Goal: Navigation & Orientation: Find specific page/section

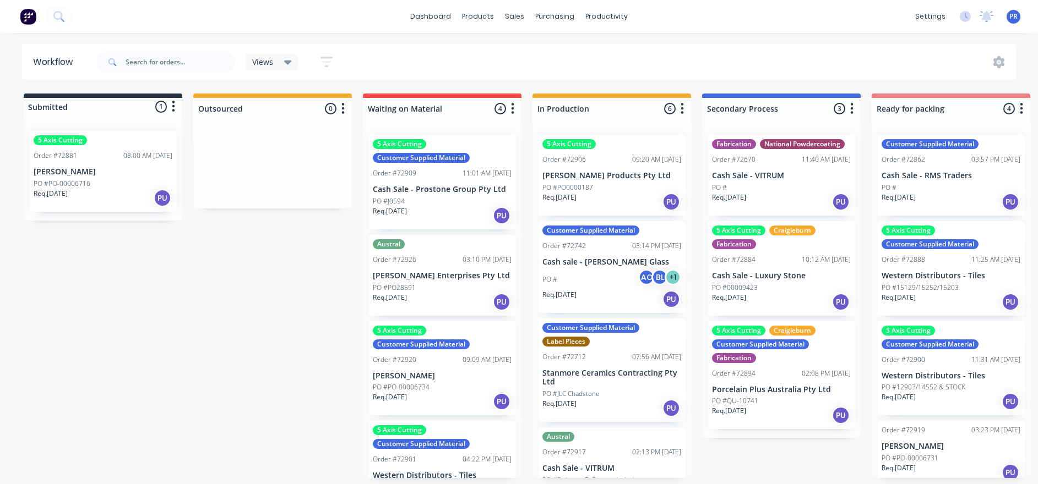
click at [754, 189] on div "PO #" at bounding box center [781, 188] width 139 height 10
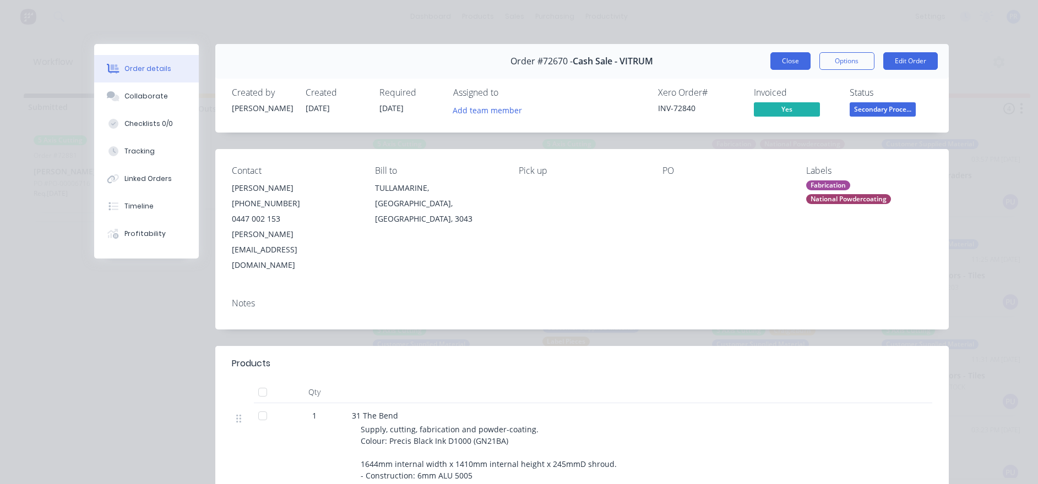
click at [770, 59] on button "Close" at bounding box center [790, 61] width 40 height 18
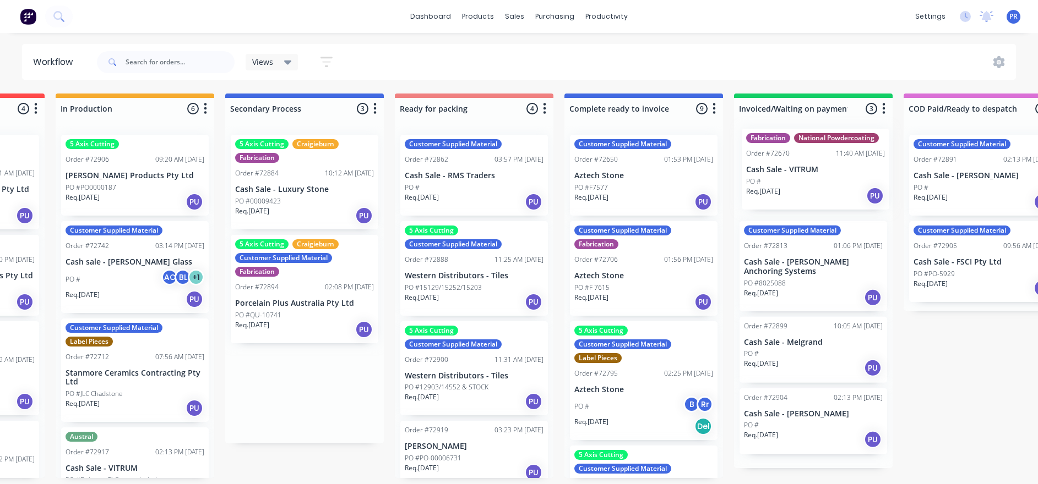
drag, startPoint x: 743, startPoint y: 164, endPoint x: 783, endPoint y: 158, distance: 40.6
click at [777, 158] on div "Submitted 1 Status colour #273444 hex #273444 Save Cancel Summaries Total order…" at bounding box center [513, 286] width 1996 height 385
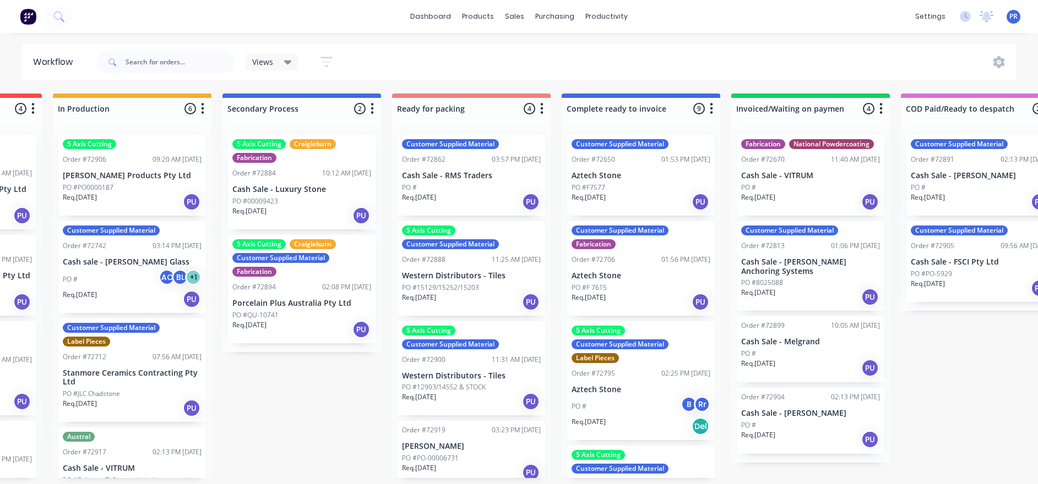
click at [298, 368] on div "Submitted 1 Status colour #273444 hex #273444 Save Cancel Summaries Total order…" at bounding box center [510, 286] width 1996 height 385
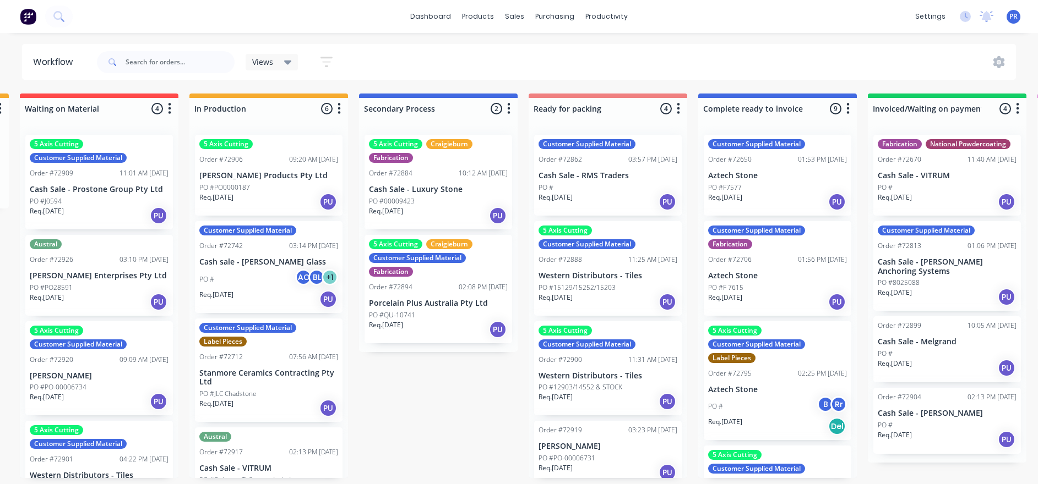
scroll to position [0, 310]
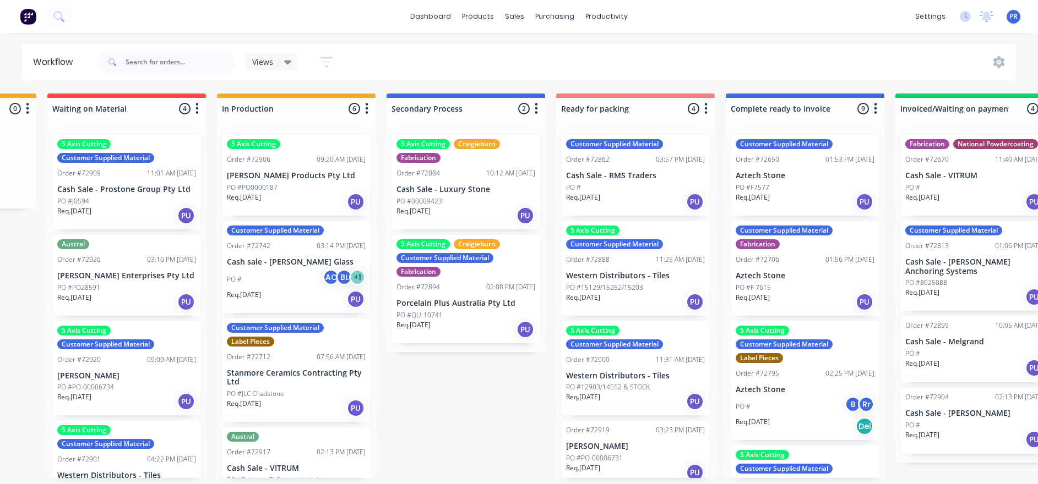
drag, startPoint x: 367, startPoint y: 427, endPoint x: 325, endPoint y: 425, distance: 41.9
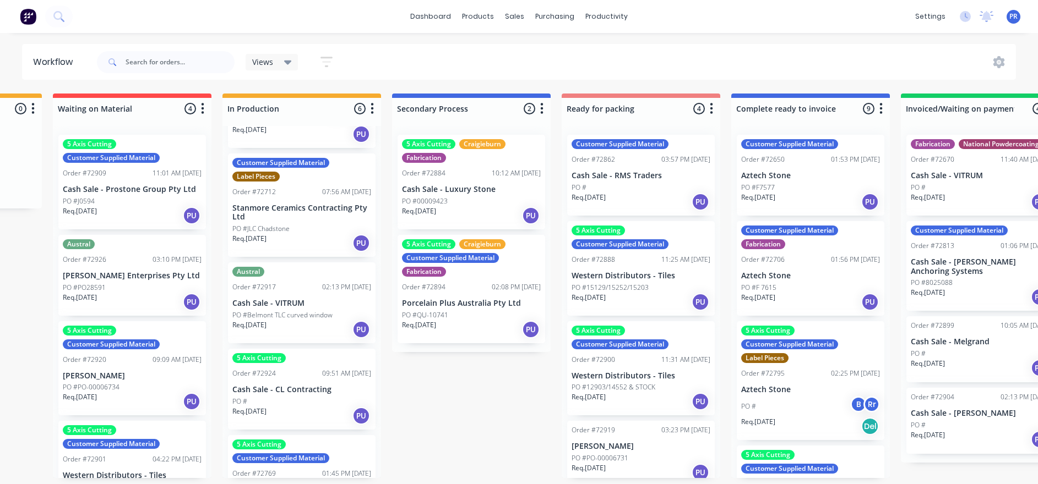
scroll to position [213, 0]
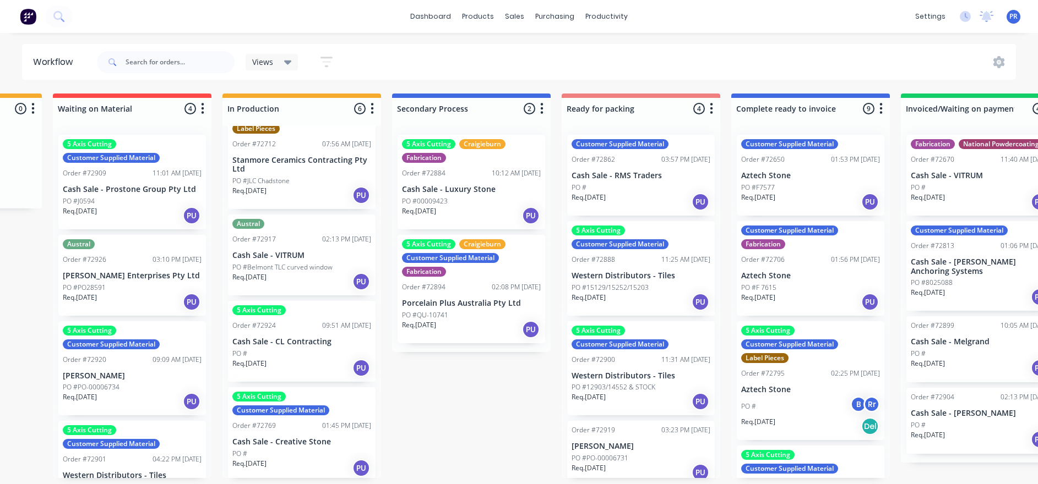
click at [281, 257] on div "5 Axis Cutting Order #72906 09:20 AM [DATE] [PERSON_NAME] Products Pty Ltd PO #…" at bounding box center [301, 302] width 159 height 352
click at [277, 253] on p "Cash Sale - VITRUM" at bounding box center [301, 255] width 139 height 9
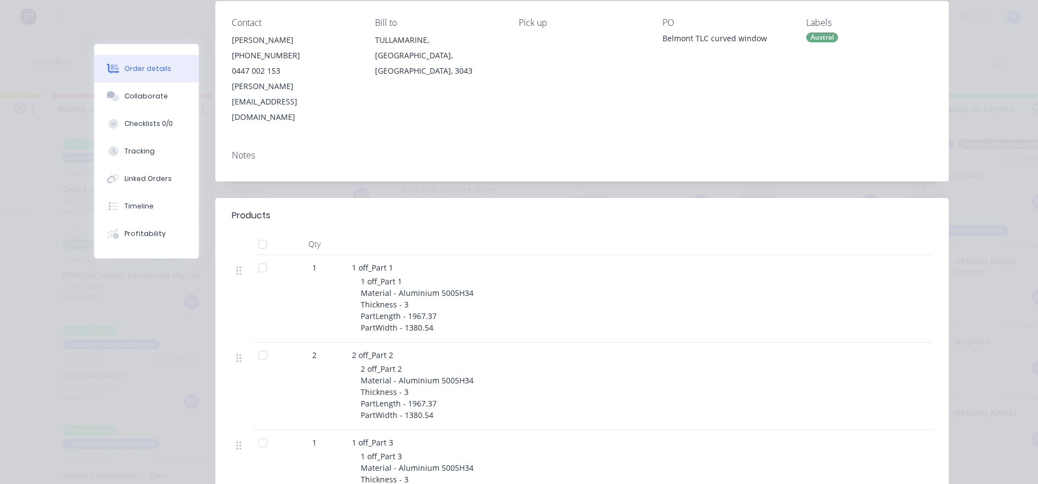
scroll to position [0, 0]
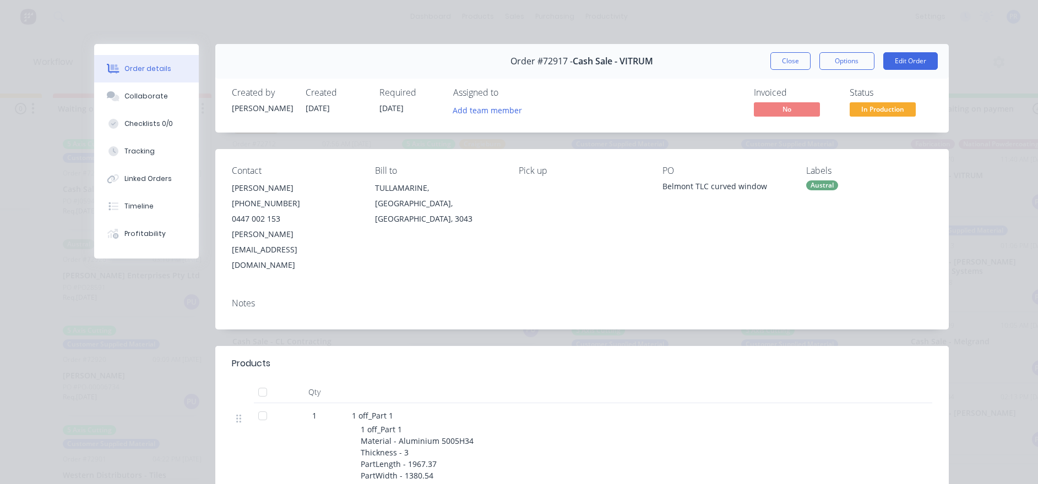
click at [777, 62] on button "Close" at bounding box center [790, 61] width 40 height 18
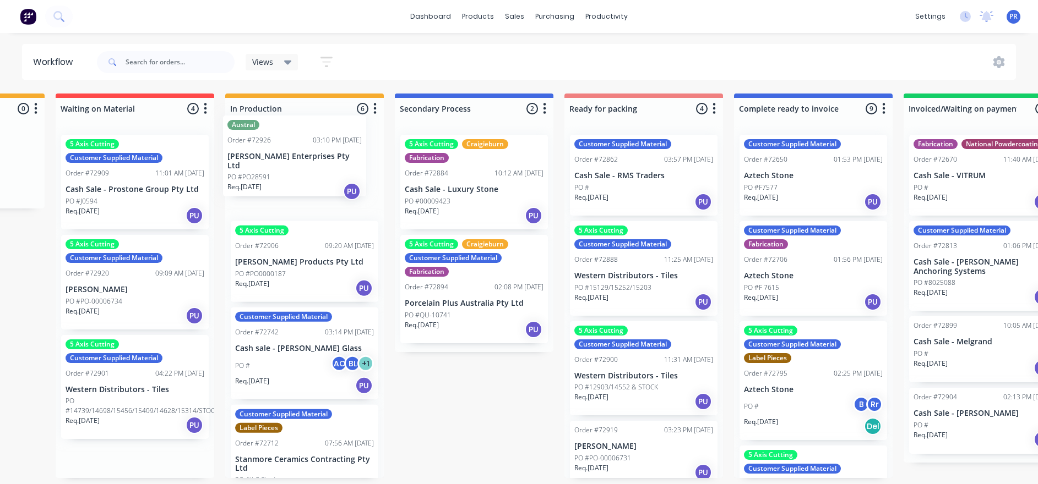
drag, startPoint x: 111, startPoint y: 267, endPoint x: 280, endPoint y: 156, distance: 201.8
click at [280, 156] on div "Submitted 1 Status colour #273444 hex #273444 Save Cancel Summaries Total order…" at bounding box center [683, 286] width 1996 height 385
click at [118, 285] on p "[PERSON_NAME]" at bounding box center [135, 289] width 139 height 9
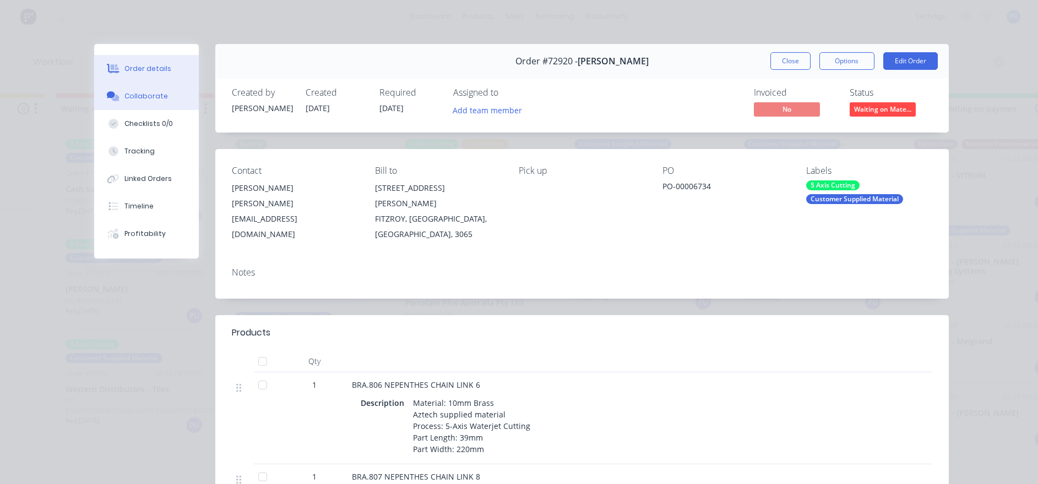
click at [149, 93] on div "Collaborate" at bounding box center [145, 96] width 43 height 10
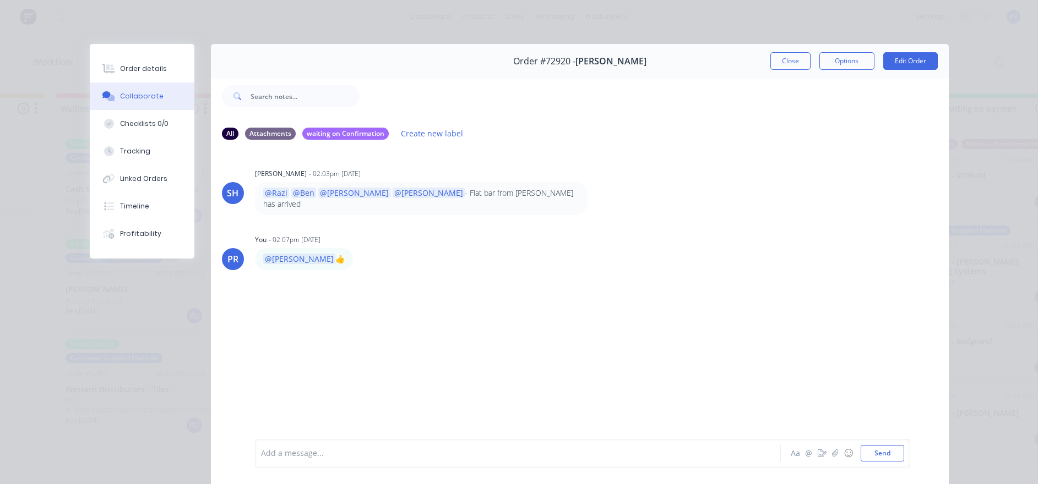
click at [771, 67] on button "Close" at bounding box center [790, 61] width 40 height 18
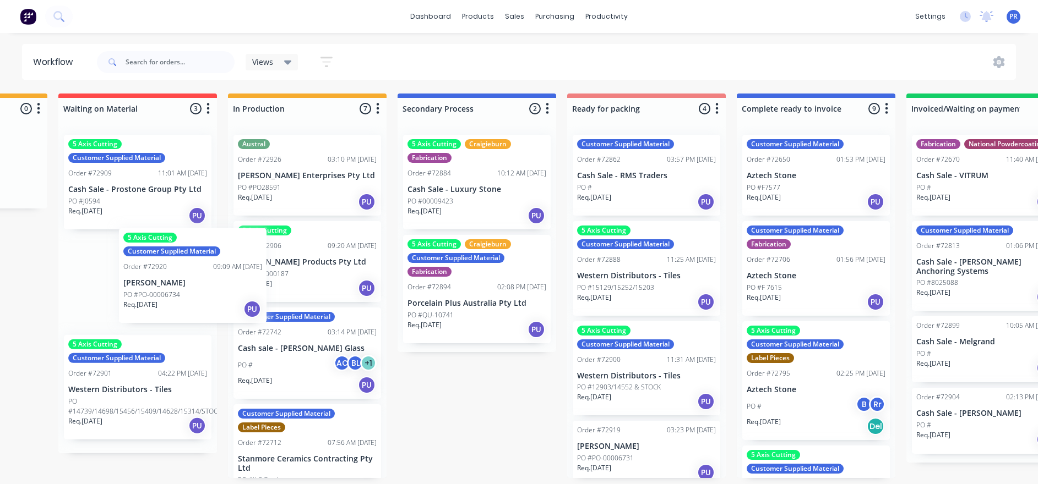
scroll to position [7, 304]
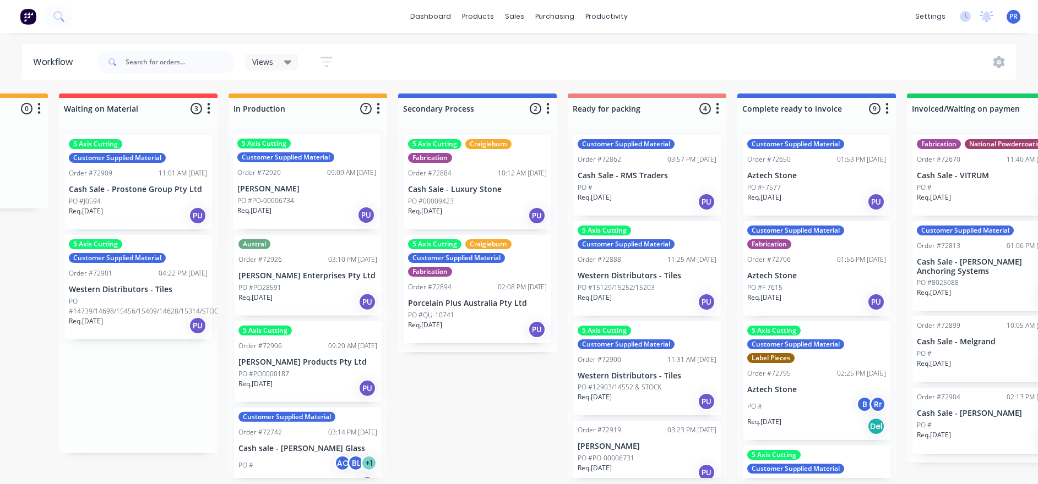
drag, startPoint x: 154, startPoint y: 280, endPoint x: 333, endPoint y: 184, distance: 202.7
click at [333, 184] on div "Submitted 1 Status colour #273444 hex #273444 Save Cancel Summaries Total order…" at bounding box center [686, 286] width 1996 height 385
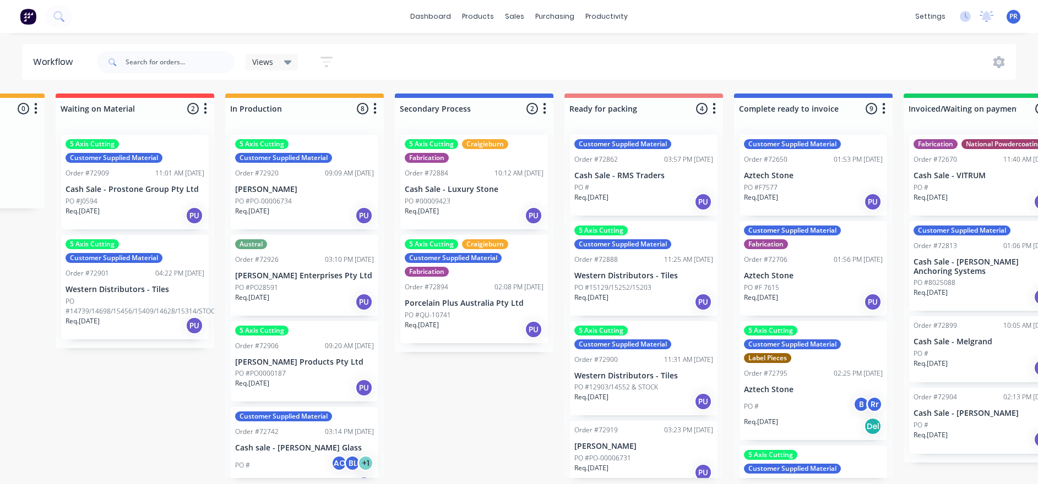
drag, startPoint x: 137, startPoint y: 389, endPoint x: 149, endPoint y: 387, distance: 12.9
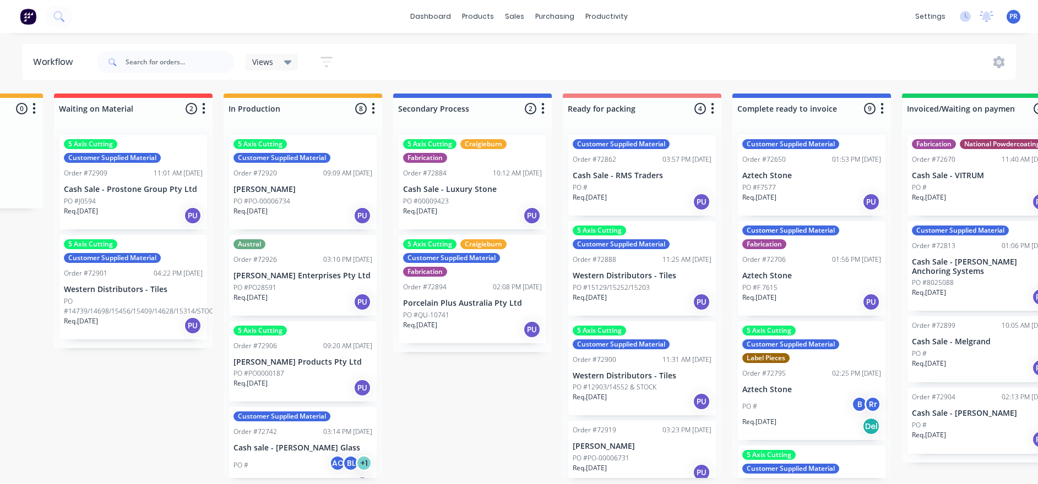
click at [124, 285] on p "Western Distributors - Tiles" at bounding box center [133, 289] width 139 height 9
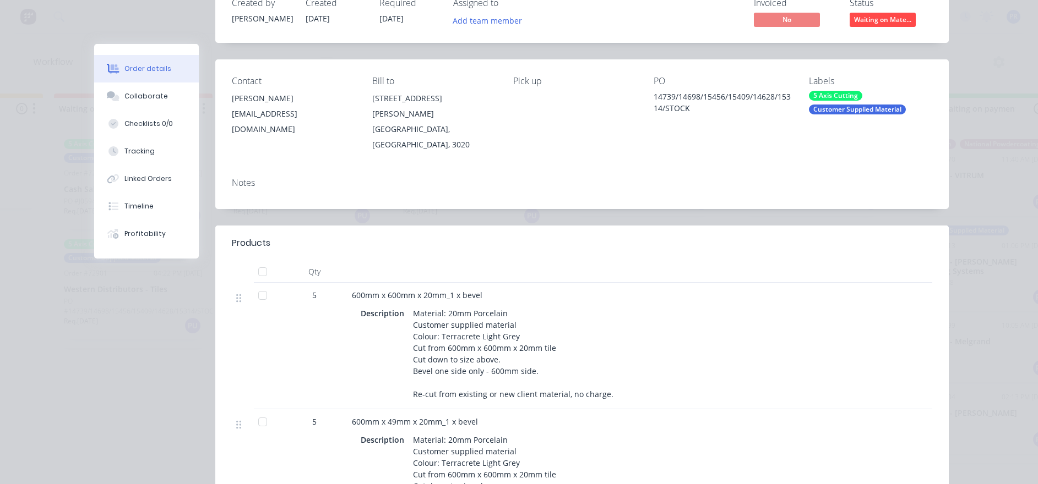
scroll to position [0, 0]
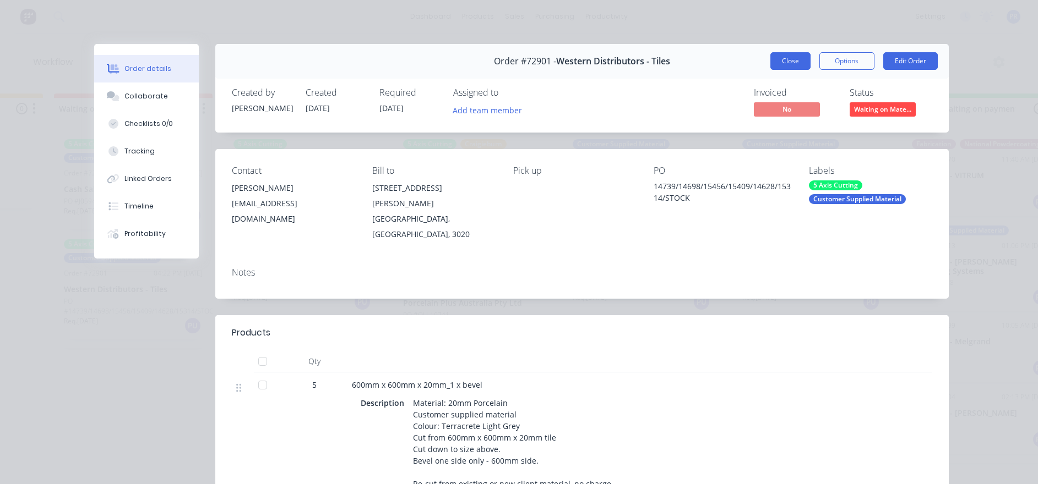
click at [777, 63] on button "Close" at bounding box center [790, 61] width 40 height 18
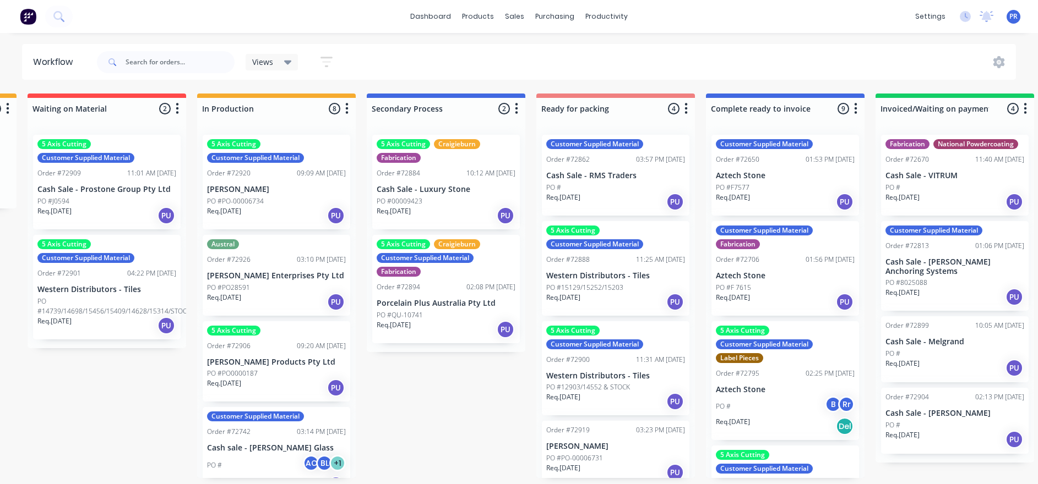
scroll to position [7, 347]
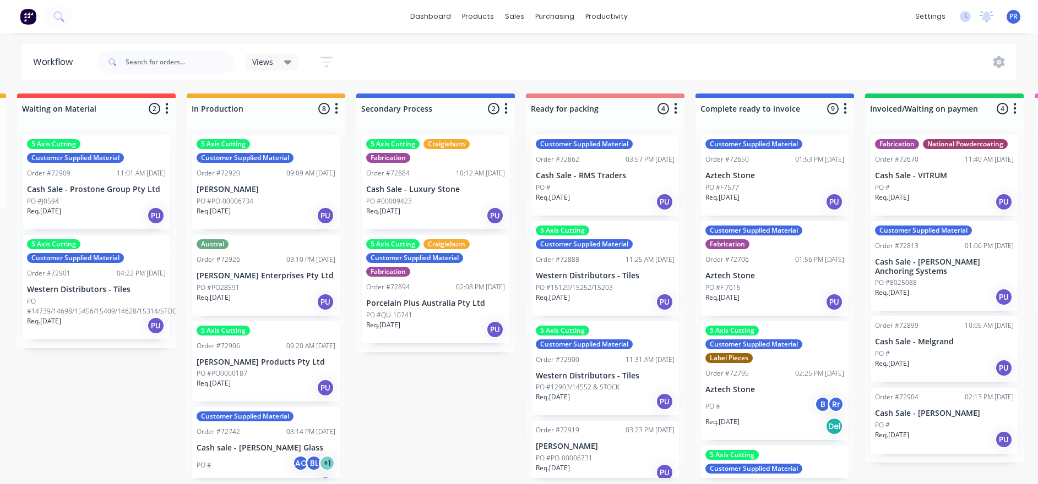
drag, startPoint x: 505, startPoint y: 401, endPoint x: 530, endPoint y: 389, distance: 27.6
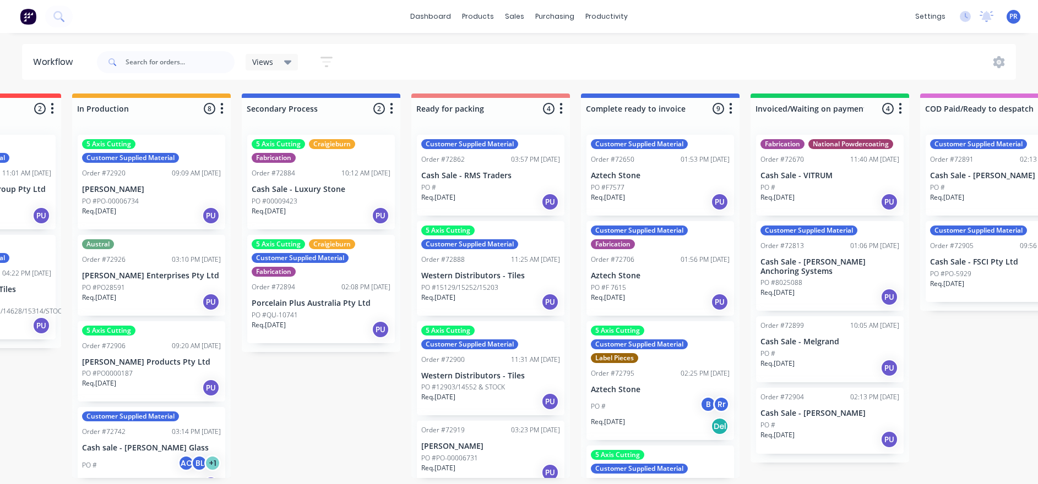
drag, startPoint x: 405, startPoint y: 435, endPoint x: 451, endPoint y: 427, distance: 46.3
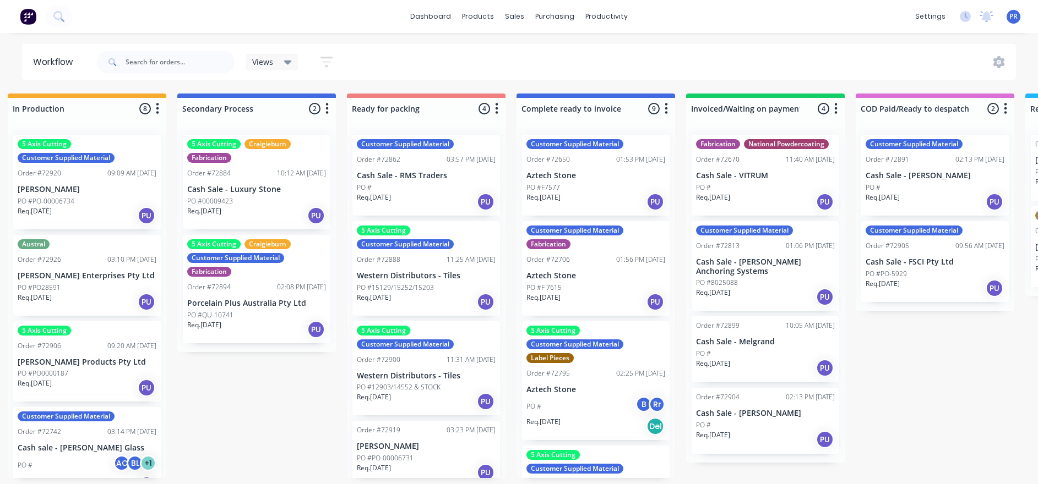
drag, startPoint x: 328, startPoint y: 398, endPoint x: 361, endPoint y: 398, distance: 32.5
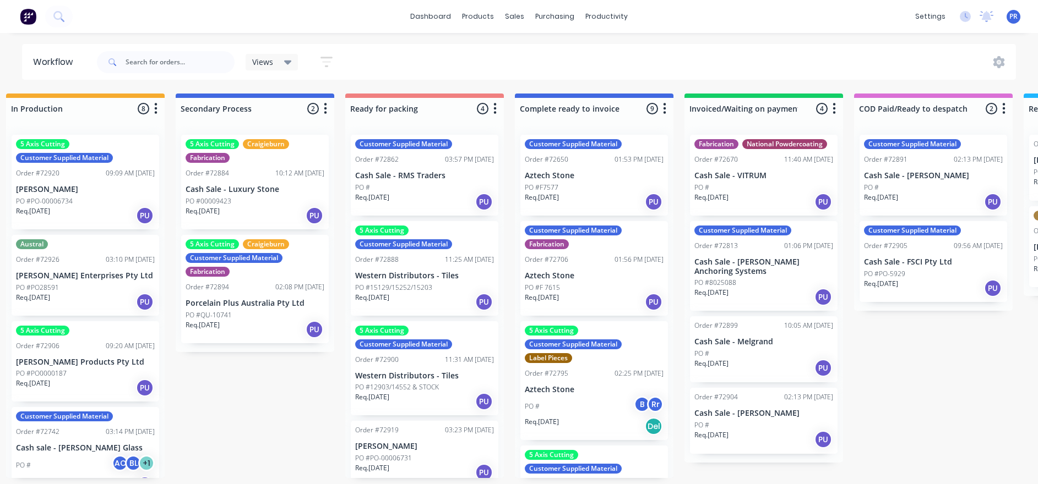
click at [777, 279] on p "Req. [DATE]" at bounding box center [881, 284] width 34 height 10
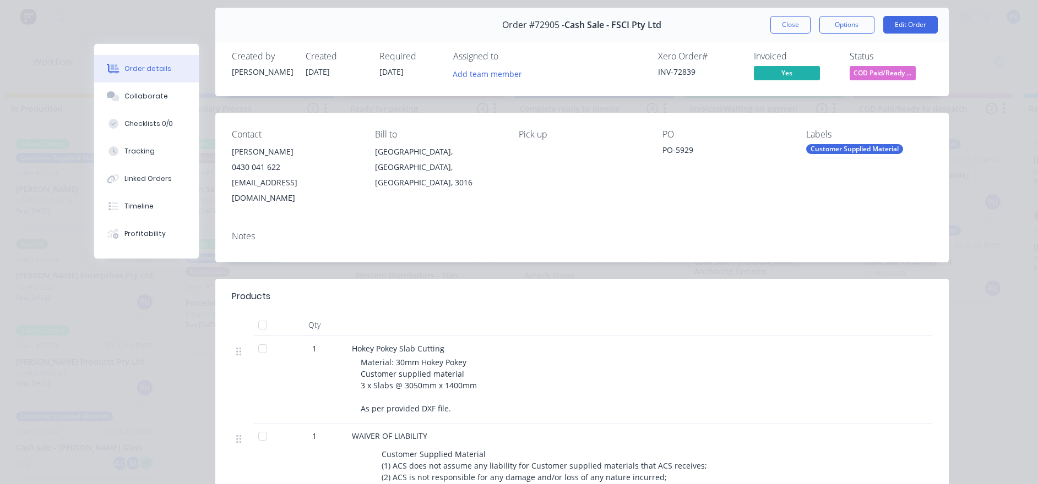
scroll to position [0, 0]
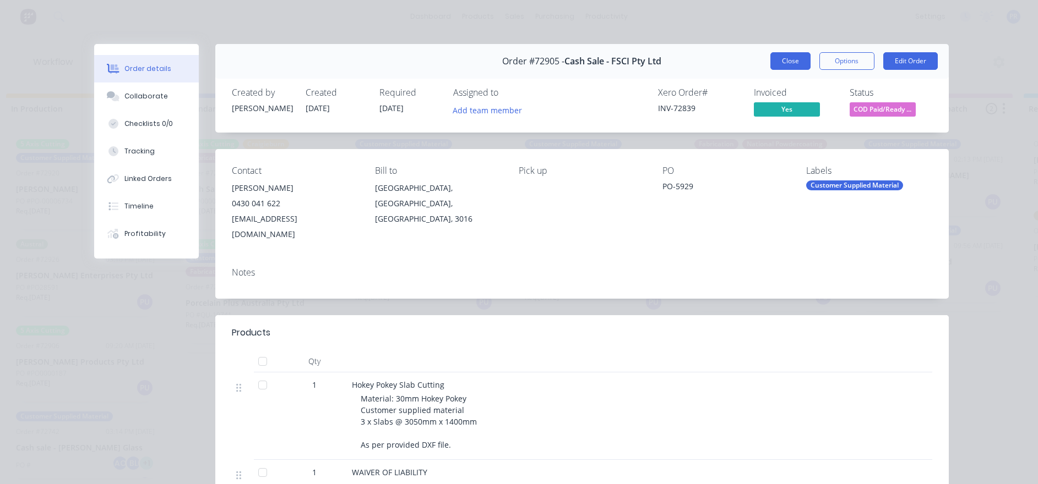
click at [777, 57] on button "Close" at bounding box center [790, 61] width 40 height 18
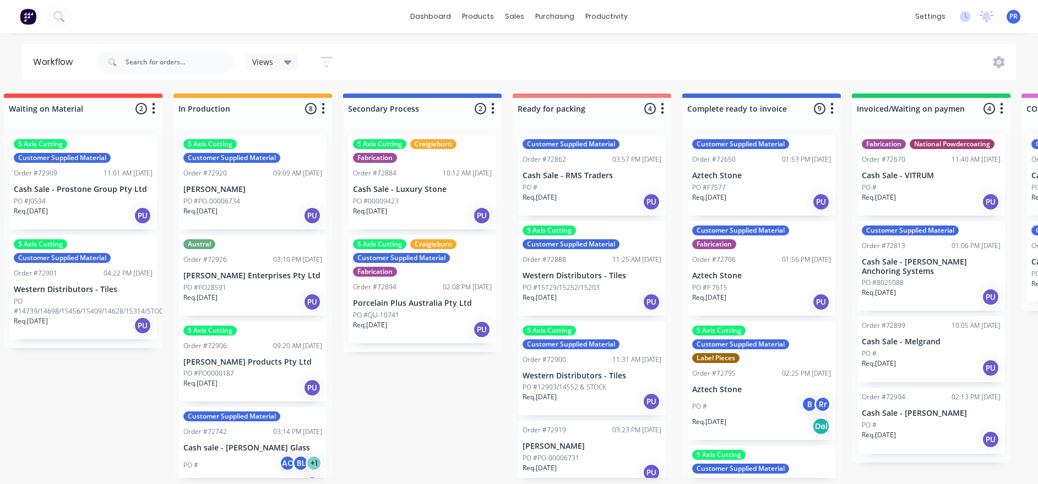
drag, startPoint x: 295, startPoint y: 393, endPoint x: 249, endPoint y: 396, distance: 45.2
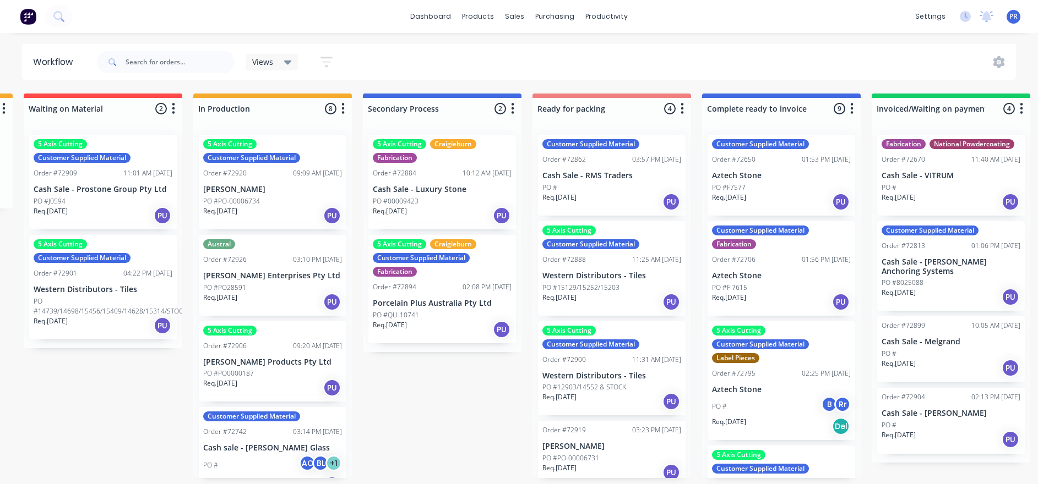
scroll to position [7, 336]
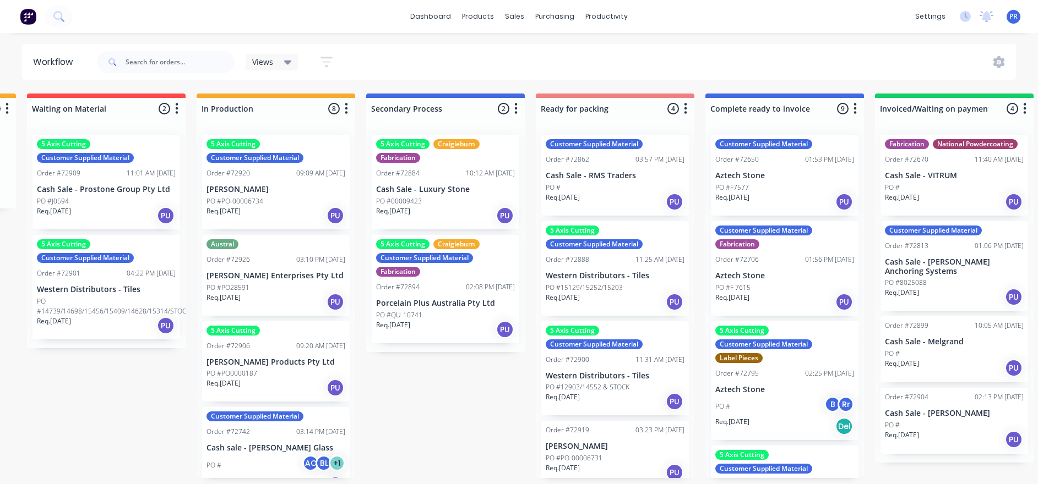
drag, startPoint x: 441, startPoint y: 402, endPoint x: 423, endPoint y: 404, distance: 18.2
click at [401, 51] on div "Views Save new view None (Default) edit Value edit Show/Hide statuses Show line…" at bounding box center [556, 62] width 922 height 33
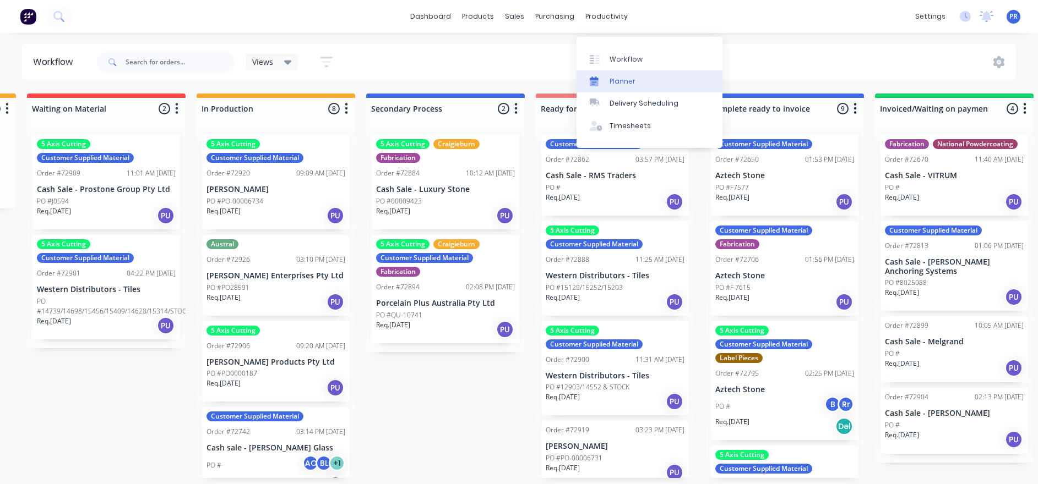
click at [614, 77] on div "Planner" at bounding box center [622, 82] width 26 height 10
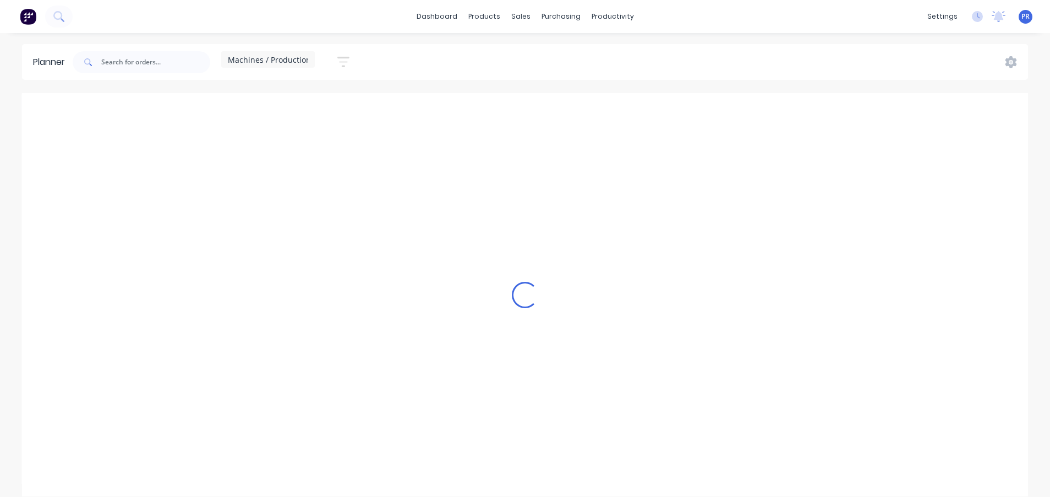
scroll to position [0, 1]
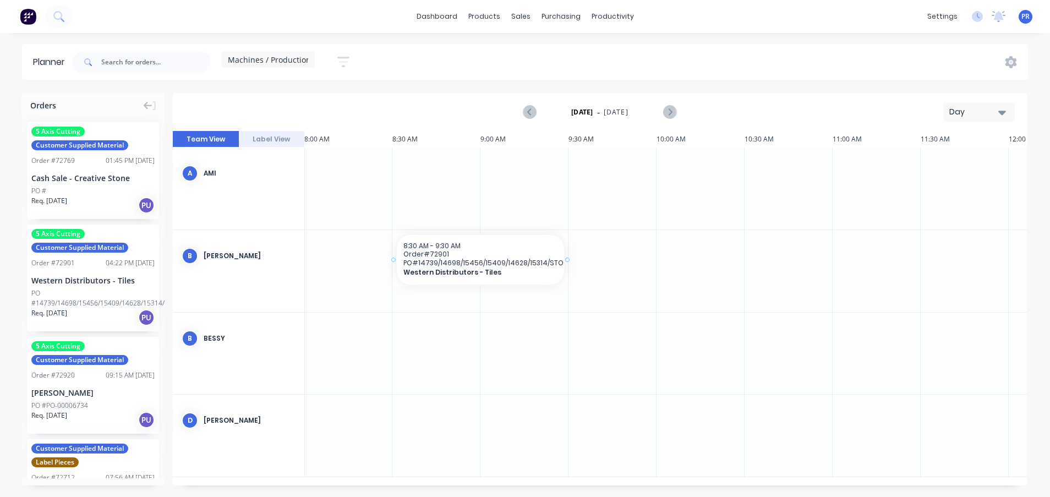
drag, startPoint x: 94, startPoint y: 271, endPoint x: 447, endPoint y: 253, distance: 353.3
drag, startPoint x: 115, startPoint y: 286, endPoint x: 371, endPoint y: 320, distance: 258.8
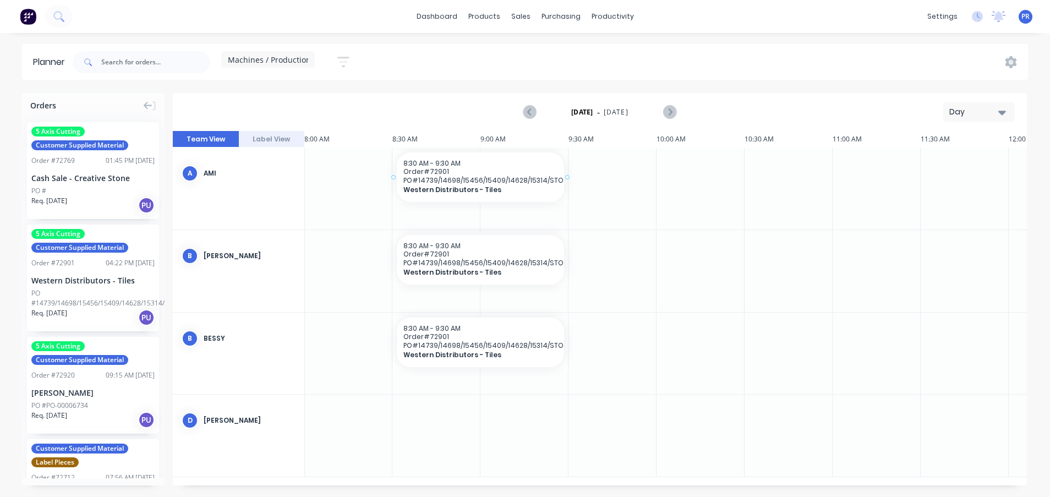
drag, startPoint x: 86, startPoint y: 276, endPoint x: 463, endPoint y: 215, distance: 381.6
drag, startPoint x: 528, startPoint y: 416, endPoint x: 476, endPoint y: 314, distance: 114.2
click at [528, 368] on div "Delete timeslot" at bounding box center [543, 415] width 118 height 23
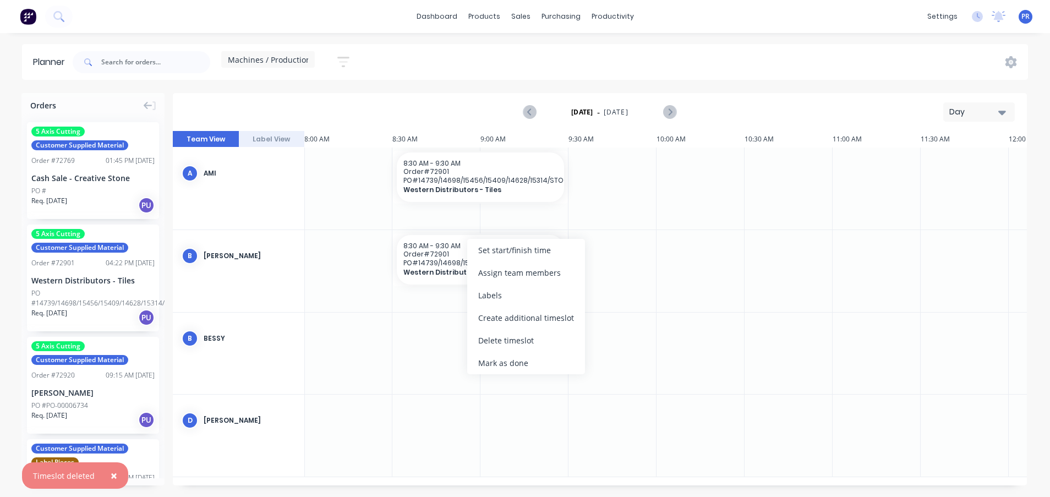
drag, startPoint x: 493, startPoint y: 339, endPoint x: 483, endPoint y: 304, distance: 35.7
click at [494, 339] on div "Delete timeslot" at bounding box center [526, 340] width 118 height 23
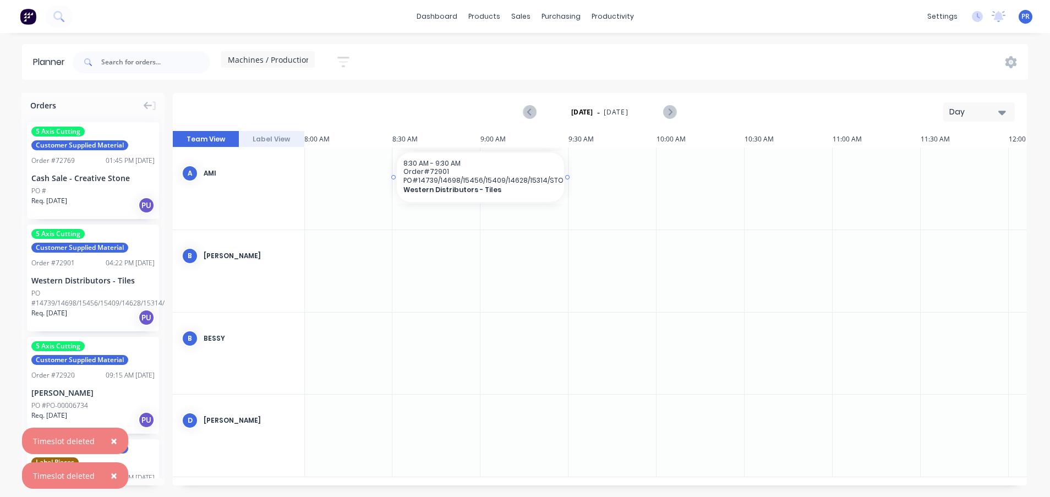
drag, startPoint x: 566, startPoint y: 178, endPoint x: 595, endPoint y: 188, distance: 30.3
click at [531, 249] on div "Delete timeslot" at bounding box center [557, 252] width 118 height 23
click at [487, 249] on div at bounding box center [525, 271] width 88 height 82
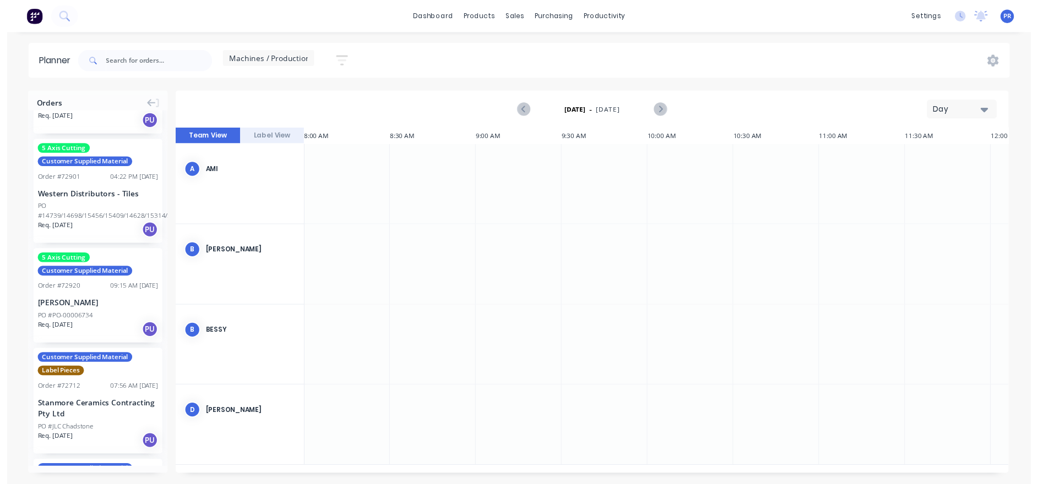
scroll to position [0, 0]
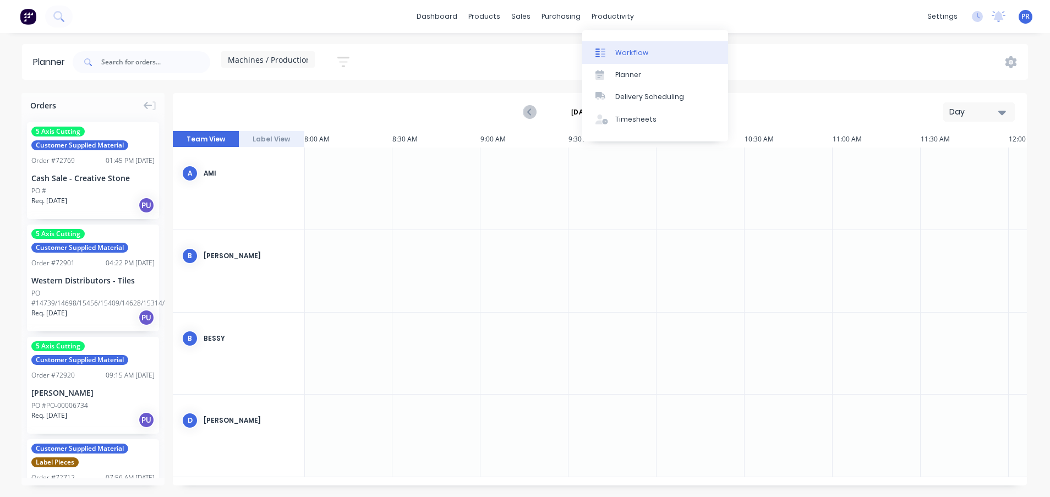
click at [617, 48] on div "Workflow" at bounding box center [631, 53] width 33 height 10
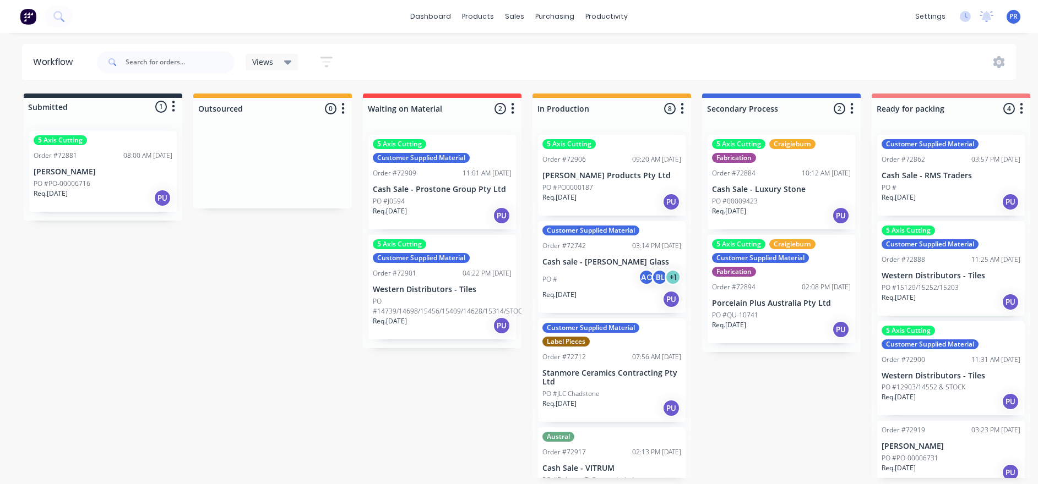
click at [684, 106] on button "button" at bounding box center [681, 108] width 13 height 13
click at [630, 187] on button "Sort By" at bounding box center [634, 187] width 110 height 18
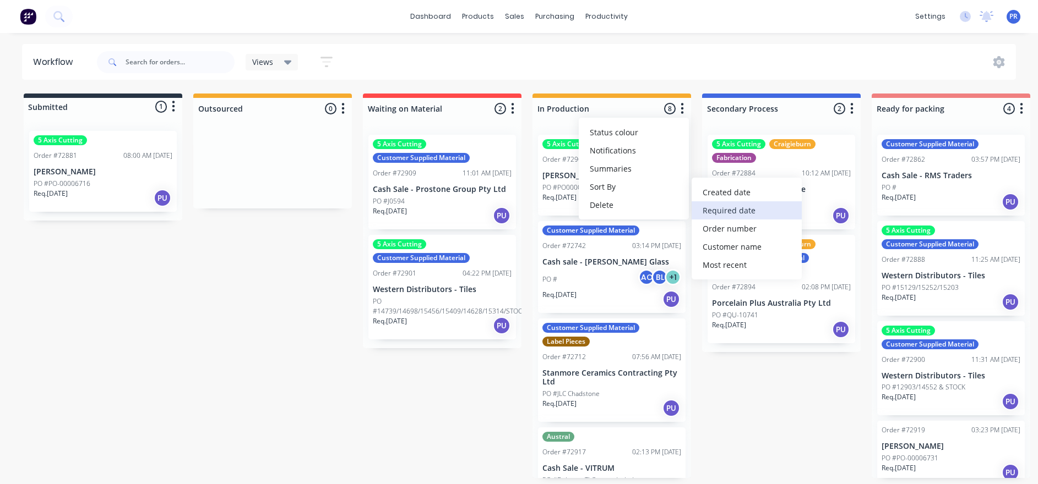
click at [716, 205] on date "Required date" at bounding box center [746, 210] width 110 height 18
click at [509, 368] on div "Submitted 1 Status colour #273444 hex #273444 Save Cancel Summaries Total order…" at bounding box center [990, 286] width 1996 height 385
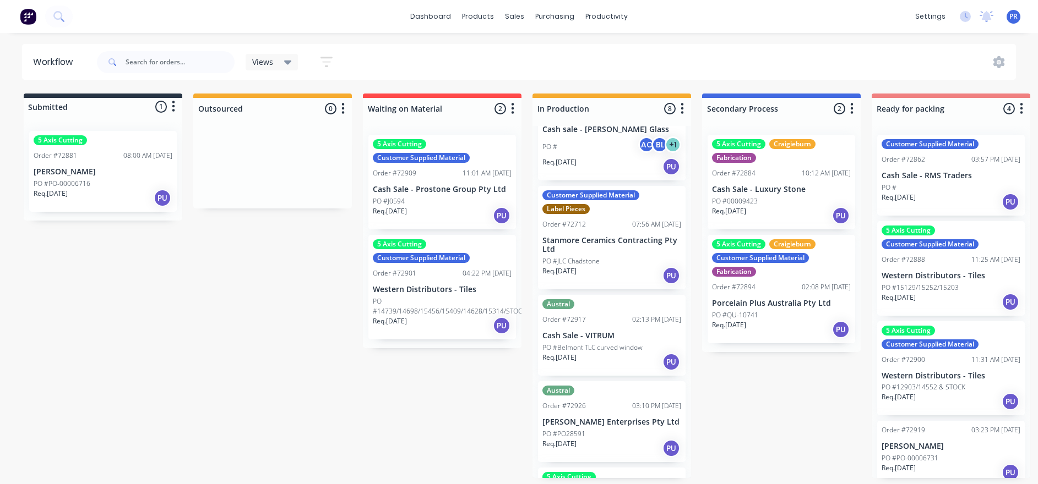
scroll to position [248, 0]
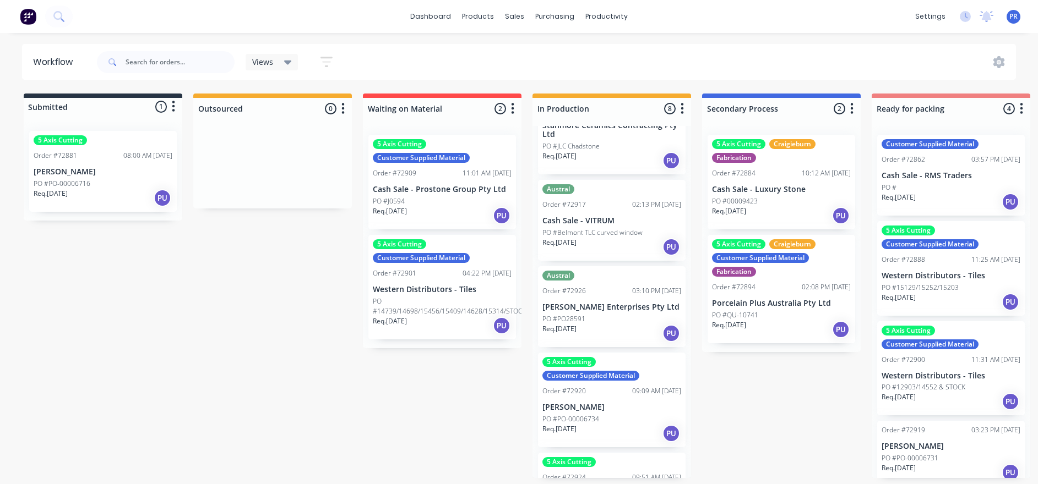
click at [475, 368] on div "Submitted 1 Status colour #273444 hex #273444 Save Cancel Summaries Total order…" at bounding box center [990, 286] width 1996 height 385
click at [432, 368] on div "Submitted 1 Status colour #273444 hex #273444 Save Cancel Summaries Total order…" at bounding box center [990, 286] width 1996 height 385
click at [459, 368] on div "Submitted 1 Status colour #273444 hex #273444 Save Cancel Summaries Total order…" at bounding box center [990, 286] width 1996 height 385
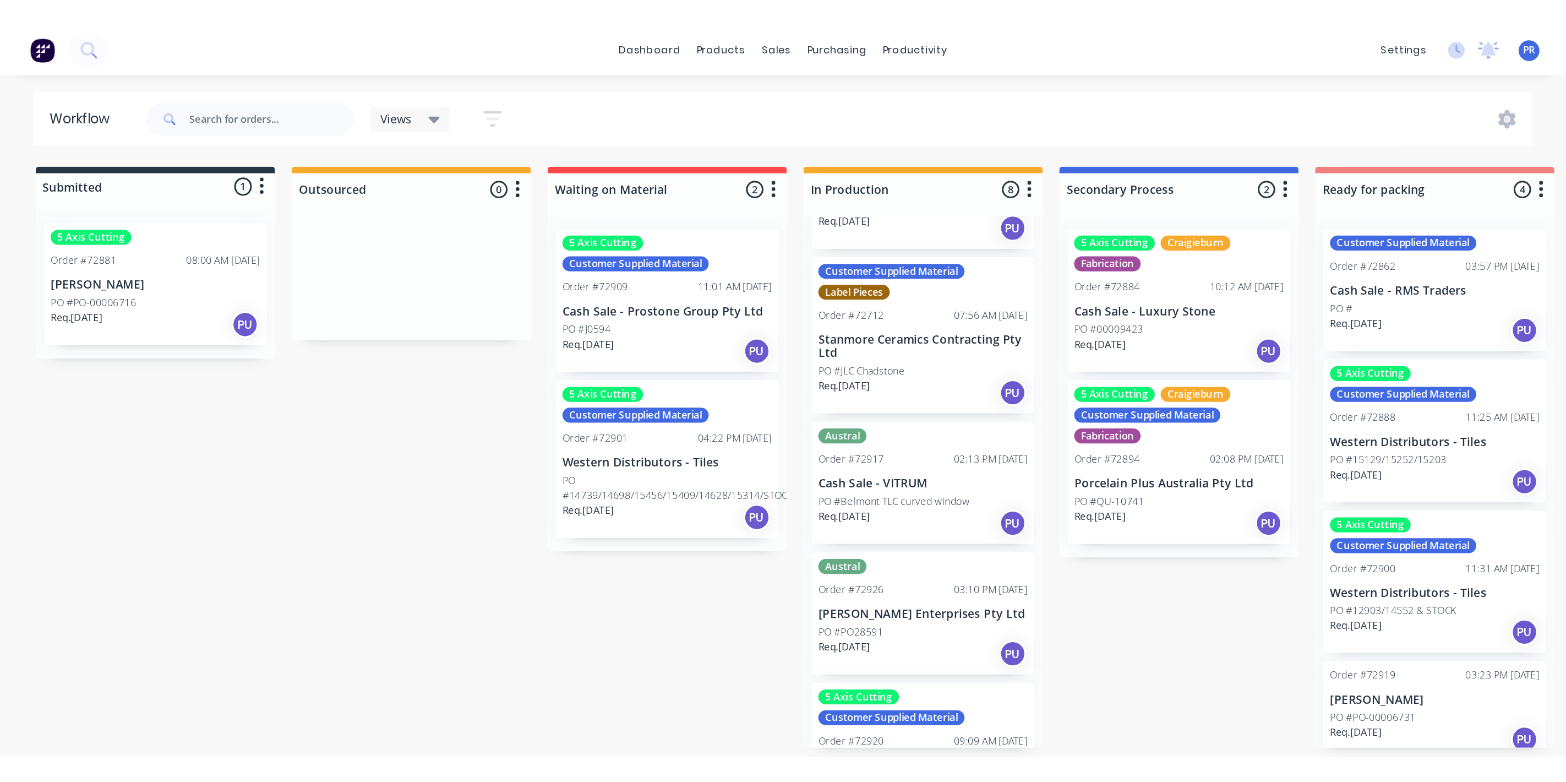
scroll to position [0, 0]
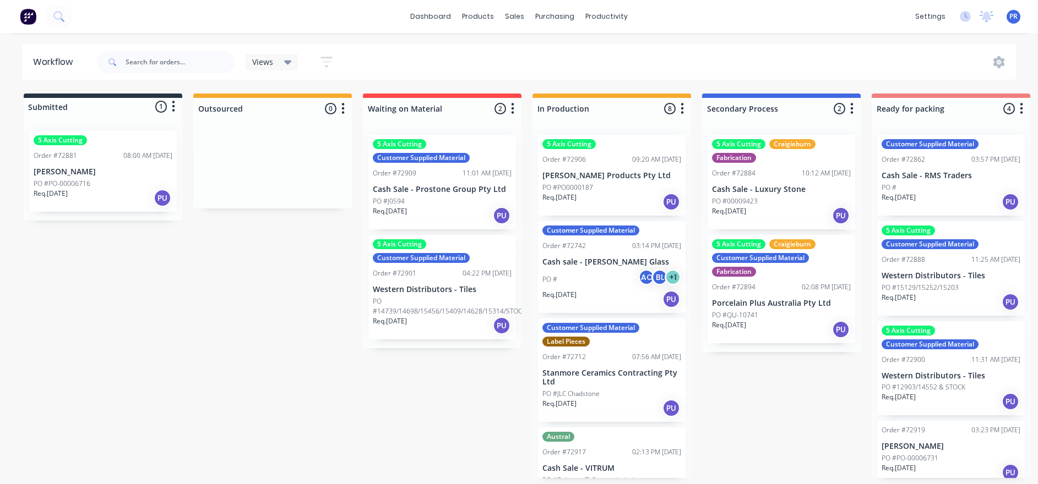
click at [448, 368] on div "Submitted 1 Status colour #273444 hex #273444 Save Cancel Summaries Total order…" at bounding box center [990, 286] width 1996 height 385
